Goal: Browse casually

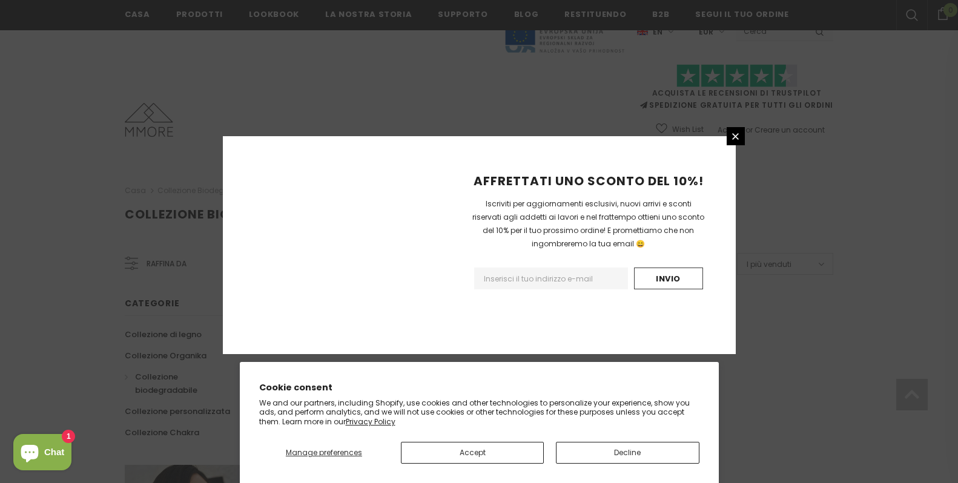
scroll to position [758, 0]
